Goal: Information Seeking & Learning: Learn about a topic

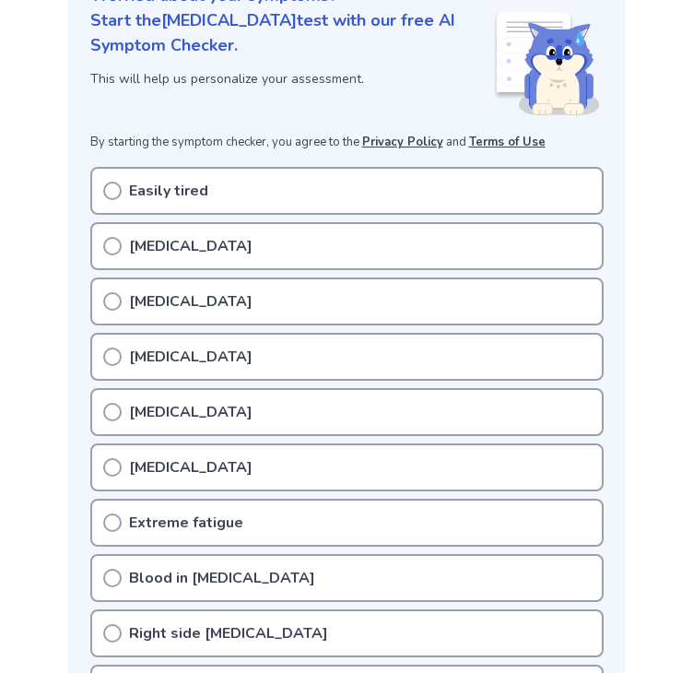
scroll to position [289, 0]
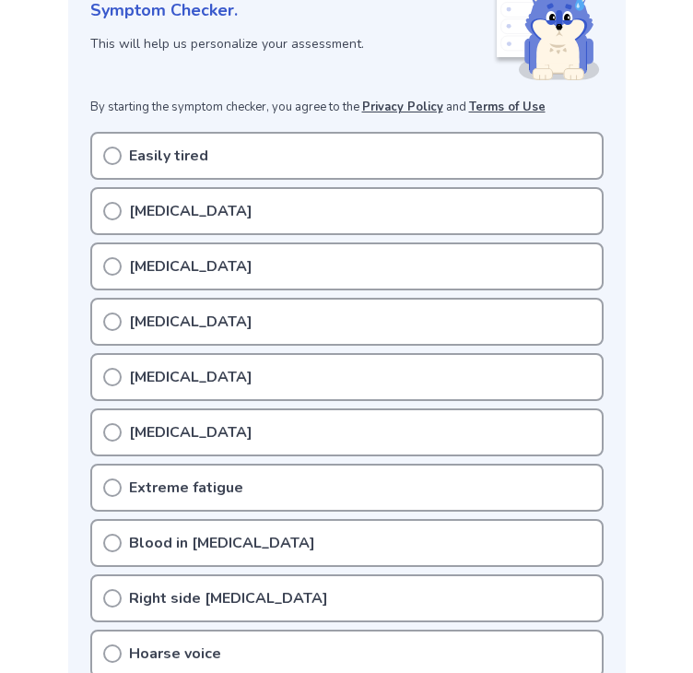
click at [190, 199] on div "[MEDICAL_DATA]" at bounding box center [346, 211] width 513 height 48
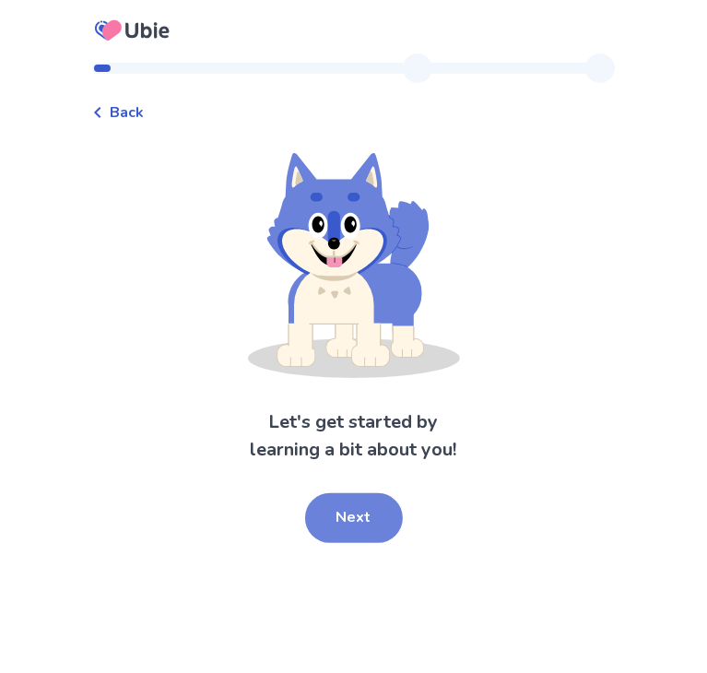
click at [369, 517] on button "Next" at bounding box center [354, 518] width 98 height 50
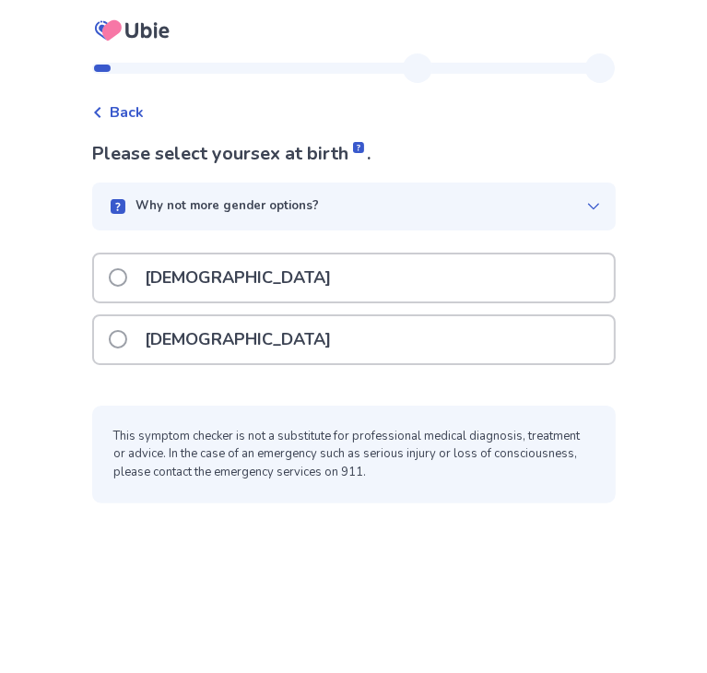
click at [295, 351] on div "Female" at bounding box center [354, 339] width 520 height 47
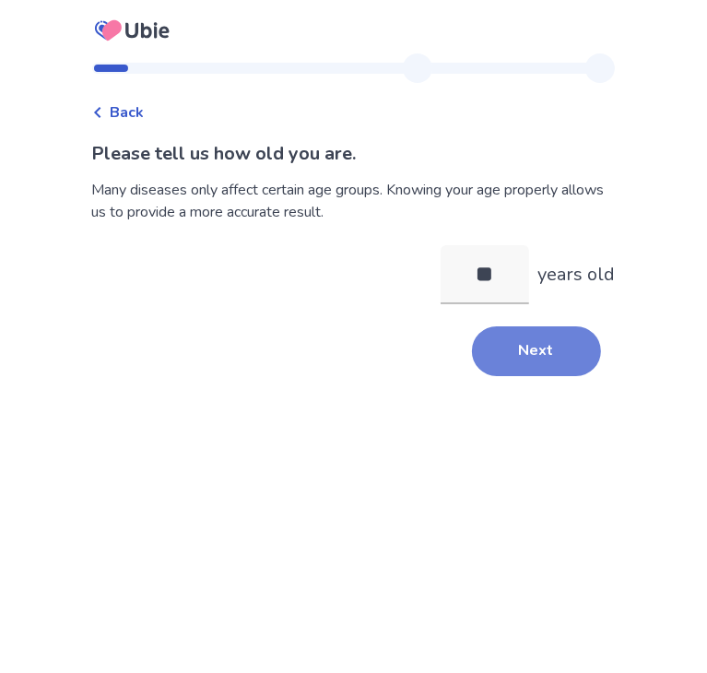
type input "**"
click at [529, 339] on button "Next" at bounding box center [536, 351] width 129 height 50
